Goal: Task Accomplishment & Management: Use online tool/utility

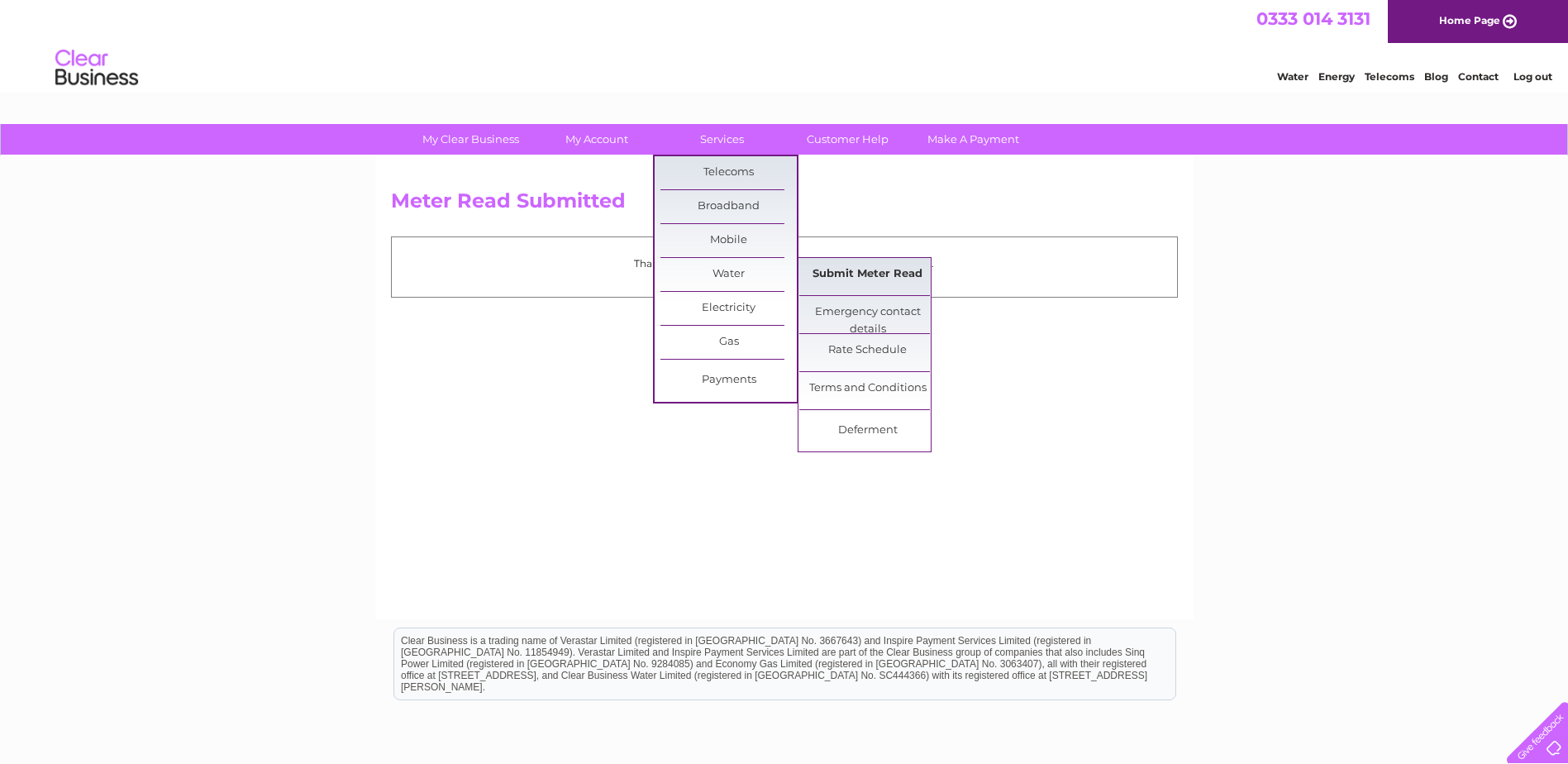
click at [838, 277] on link "Submit Meter Read" at bounding box center [867, 275] width 137 height 34
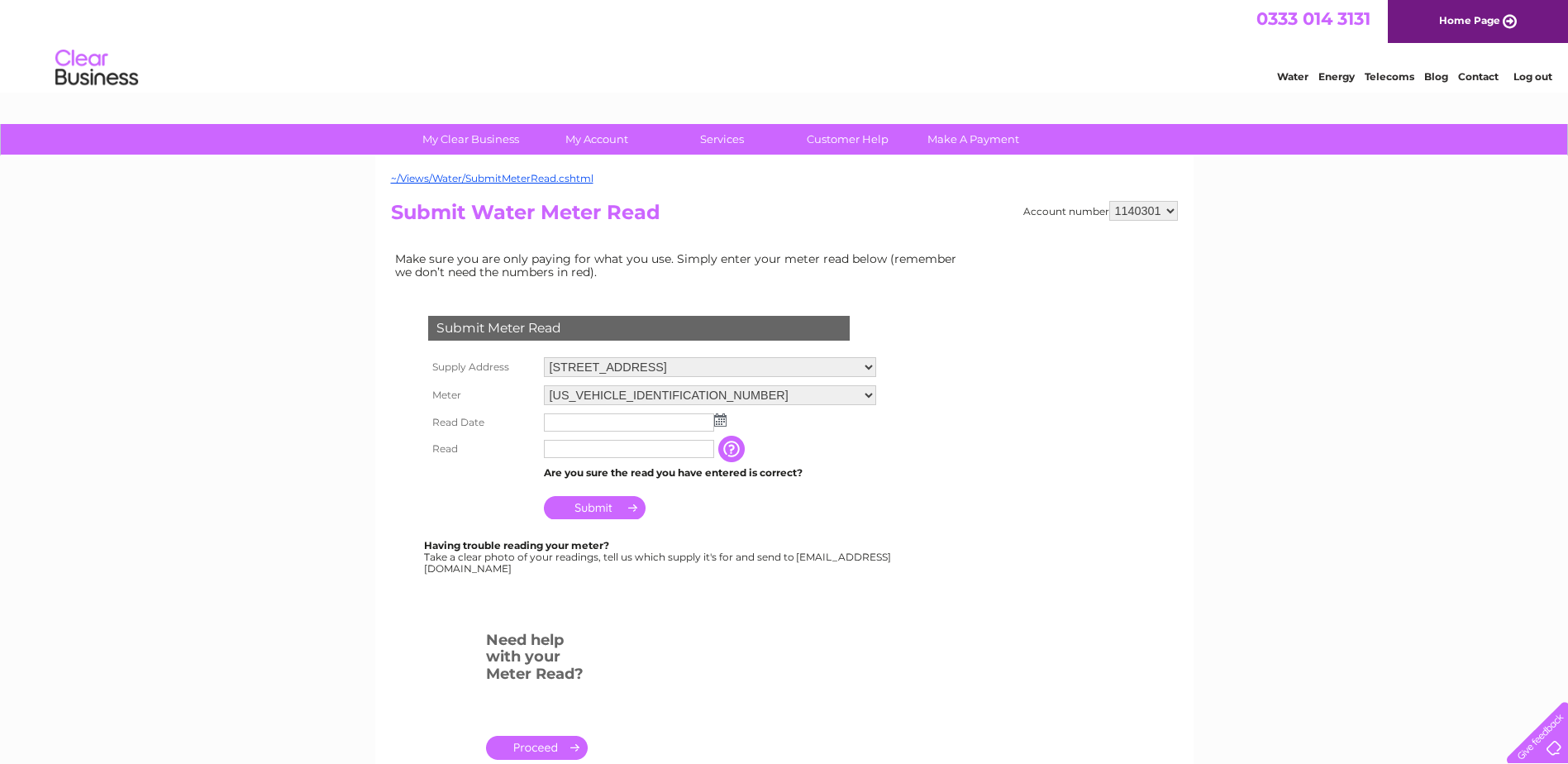
click at [718, 416] on img at bounding box center [719, 420] width 12 height 13
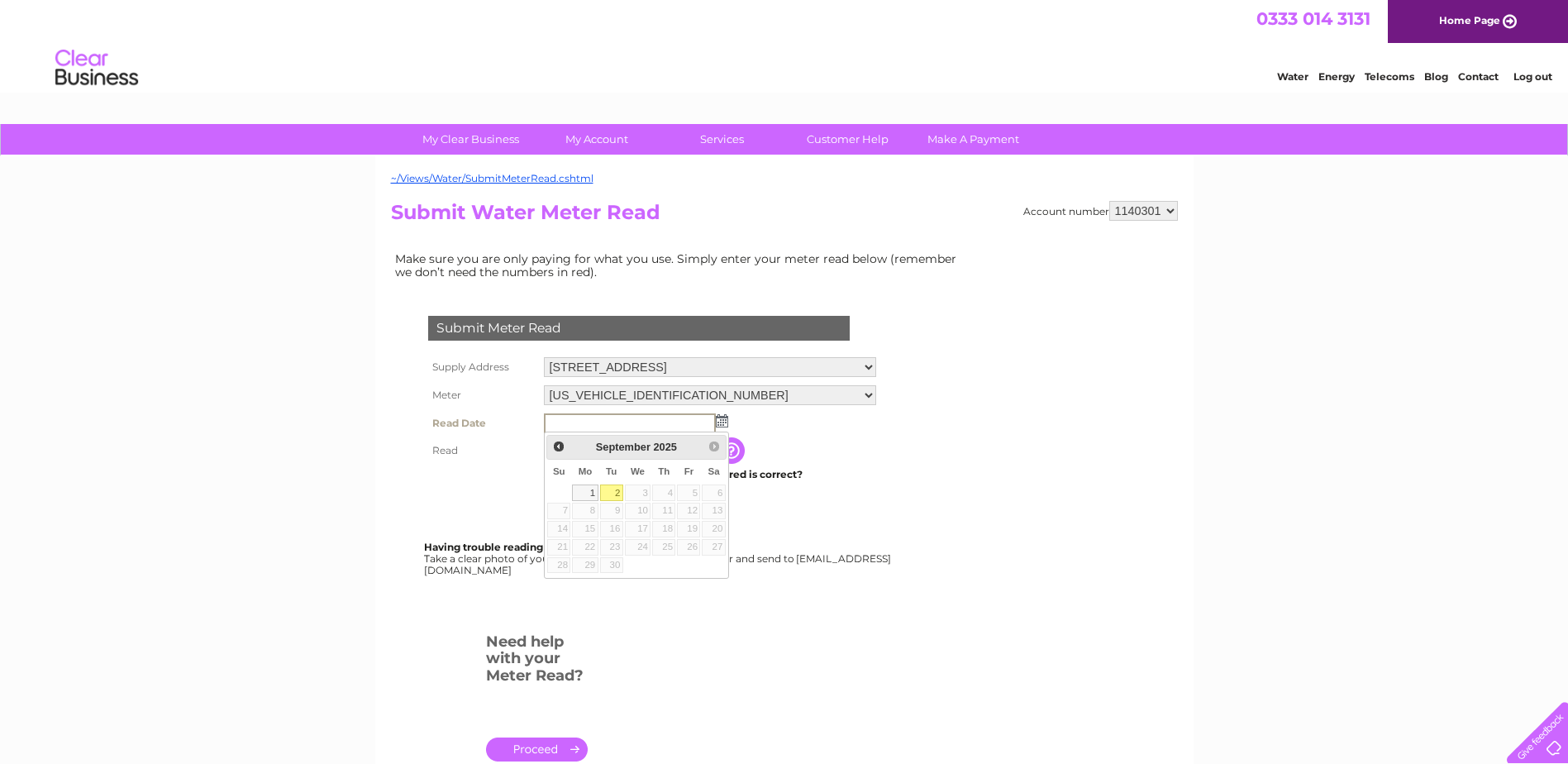
click at [610, 486] on link "2" at bounding box center [611, 492] width 23 height 17
type input "[DATE]"
click at [594, 449] on input "text" at bounding box center [629, 449] width 172 height 20
type input "04227"
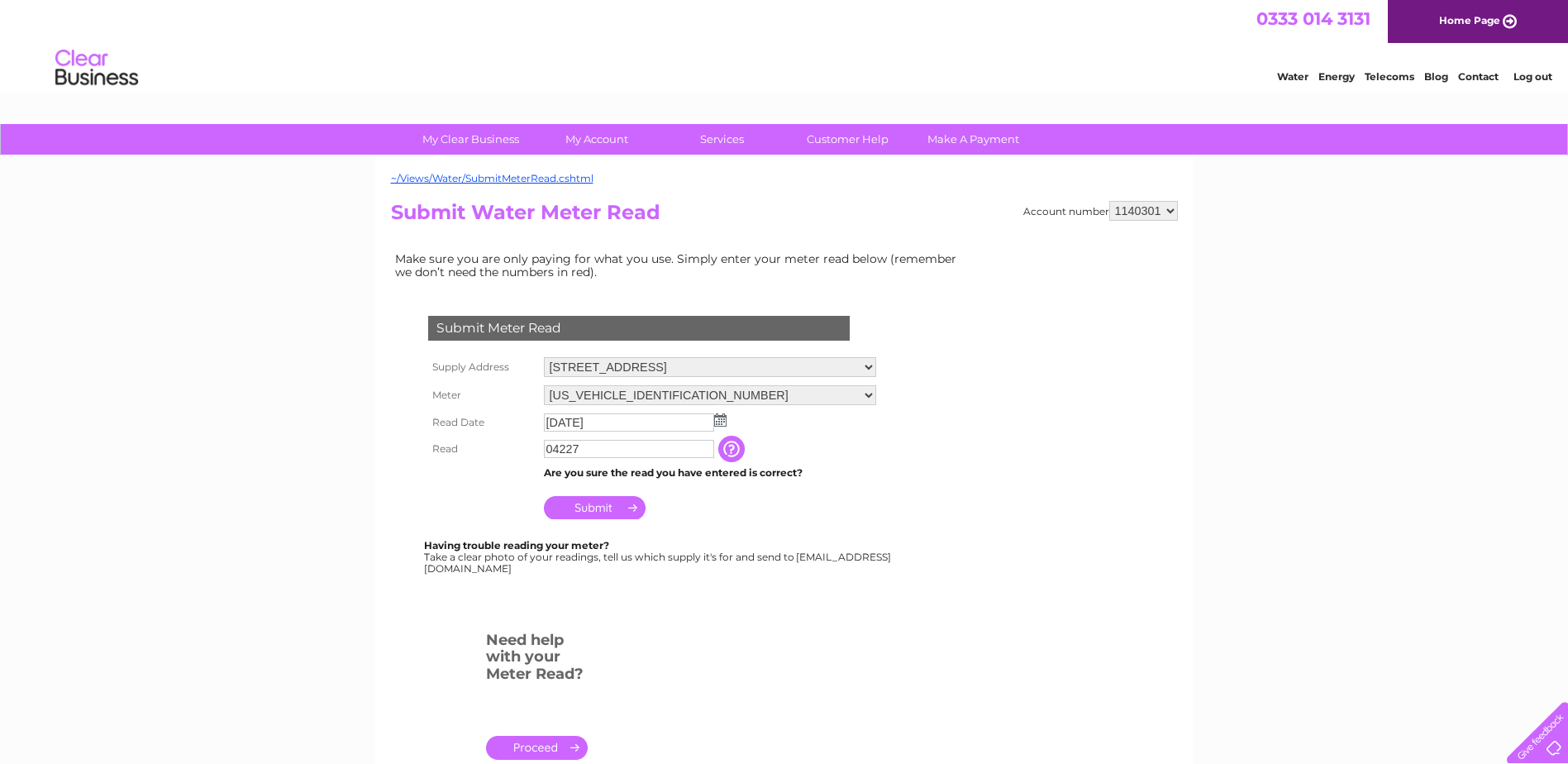
click at [608, 509] on input "Submit" at bounding box center [594, 507] width 101 height 23
